Goal: Task Accomplishment & Management: Complete application form

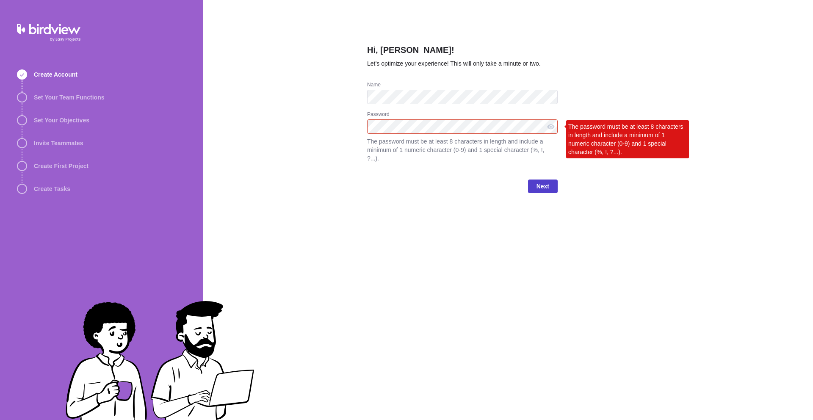
click at [550, 190] on span "Next" at bounding box center [543, 186] width 30 height 14
click at [544, 127] on div at bounding box center [551, 126] width 14 height 14
click at [549, 126] on div at bounding box center [551, 126] width 14 height 14
click at [363, 110] on div "Hi, [PERSON_NAME]! Let’s optimize your experience! This will only take a minute…" at bounding box center [508, 210] width 610 height 420
click at [552, 128] on div at bounding box center [551, 126] width 14 height 14
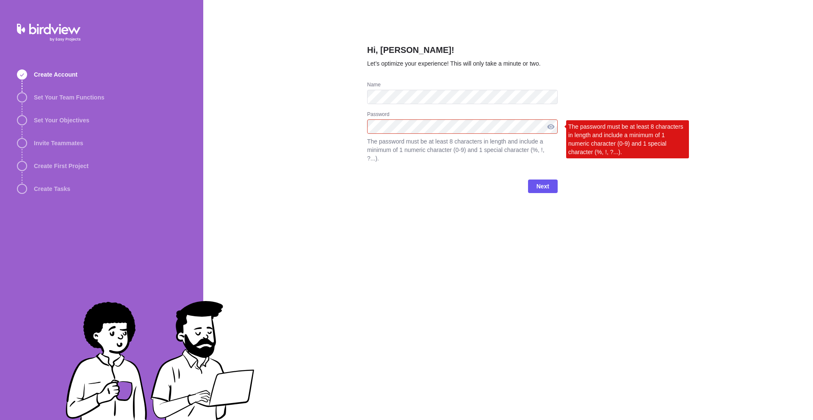
click at [547, 127] on div at bounding box center [551, 126] width 14 height 14
click at [362, 115] on div "Hi, [PERSON_NAME]! Let’s optimize your experience! This will only take a minute…" at bounding box center [508, 210] width 610 height 420
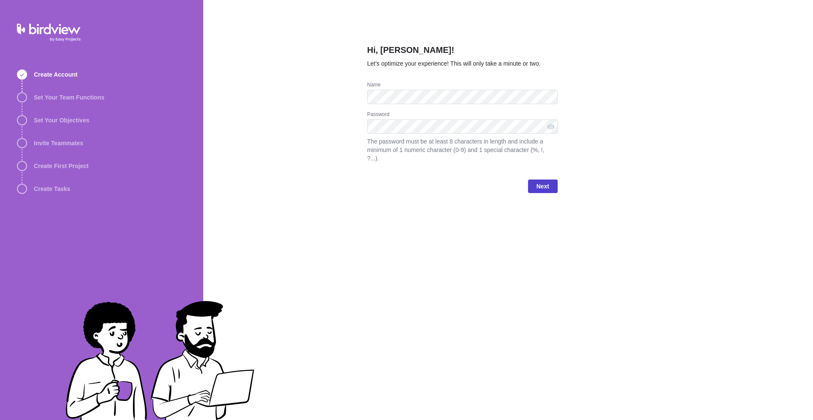
click at [541, 188] on span "Next" at bounding box center [542, 186] width 13 height 10
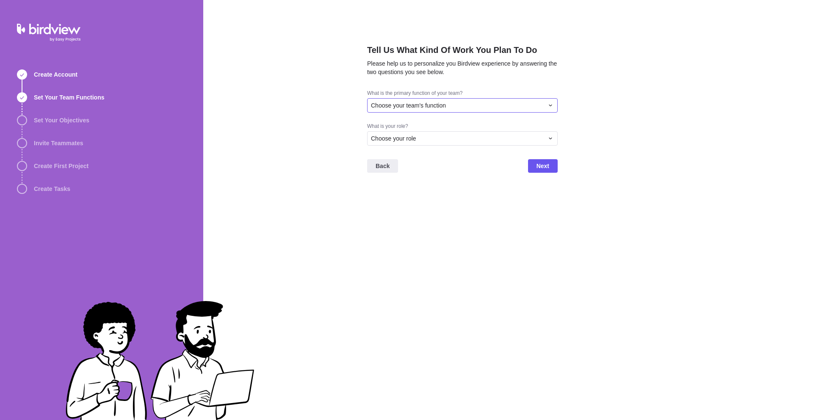
click at [536, 107] on div "Choose your team's function" at bounding box center [457, 105] width 173 height 8
click at [469, 152] on div "Marketing" at bounding box center [462, 152] width 190 height 15
click at [459, 137] on div "Choose your role" at bounding box center [457, 138] width 173 height 8
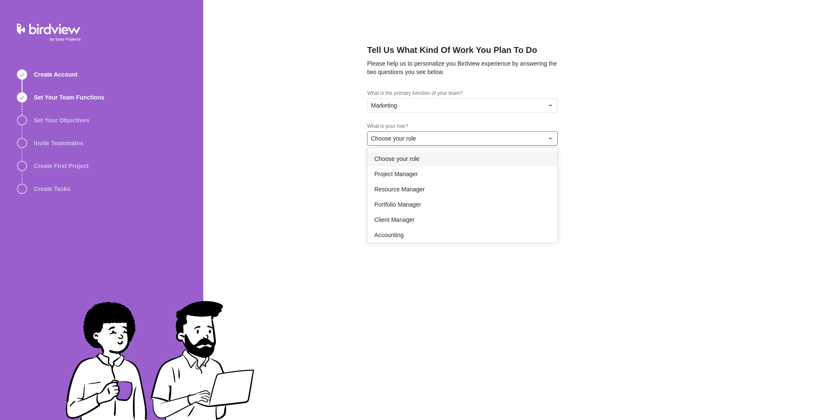
click at [453, 101] on div "Tell Us What Kind Of Work You Plan To Do Please help us to personalize you Bird…" at bounding box center [508, 210] width 610 height 420
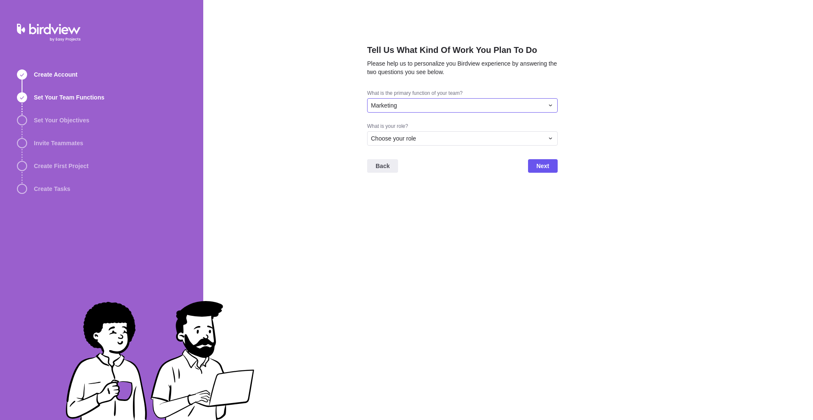
click at [453, 101] on div "Marketing" at bounding box center [457, 105] width 173 height 8
click at [405, 119] on div "Operations" at bounding box center [462, 122] width 190 height 15
click at [351, 122] on div "Tell Us What Kind Of Work You Plan To Do Please help us to personalize you Bird…" at bounding box center [508, 210] width 610 height 420
click at [417, 105] on div "Operations" at bounding box center [457, 105] width 173 height 8
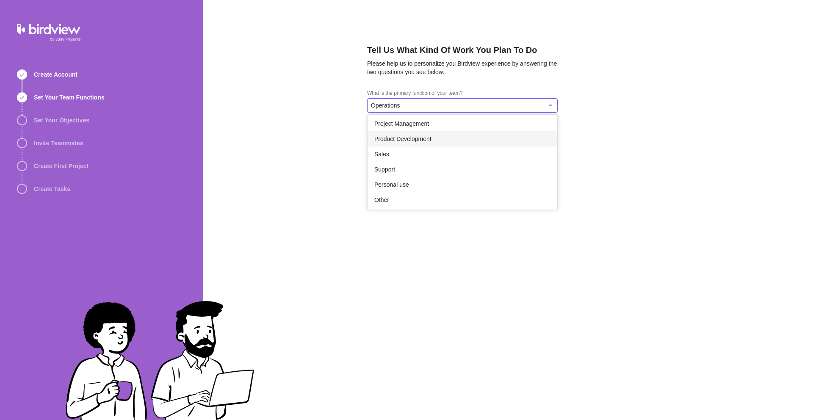
scroll to position [156, 0]
click at [300, 140] on div "Tell Us What Kind Of Work You Plan To Do Please help us to personalize you Bird…" at bounding box center [508, 210] width 610 height 420
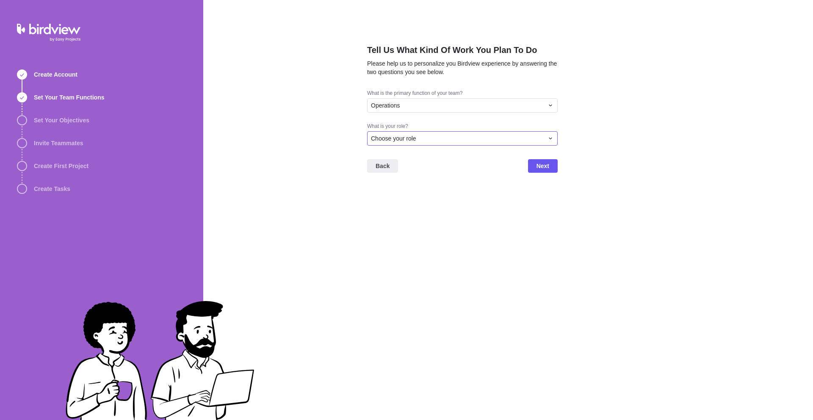
click at [398, 137] on span "Choose your role" at bounding box center [393, 138] width 45 height 8
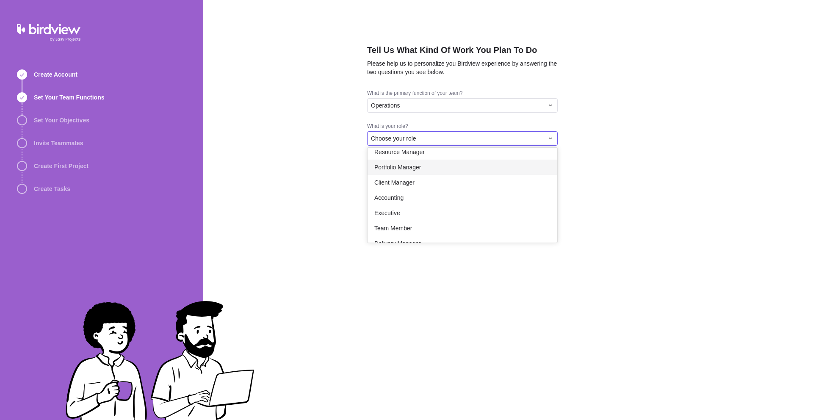
scroll to position [49, 0]
click at [423, 99] on div "Tell Us What Kind Of Work You Plan To Do Please help us to personalize you Bird…" at bounding box center [508, 210] width 610 height 420
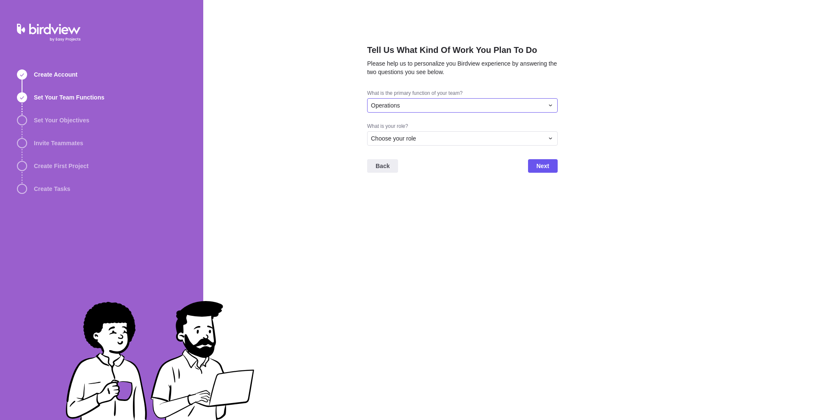
click at [423, 99] on div "Operations" at bounding box center [462, 105] width 190 height 14
click at [409, 125] on div "Marketing" at bounding box center [462, 122] width 190 height 15
click at [410, 136] on span "Choose your role" at bounding box center [393, 138] width 45 height 8
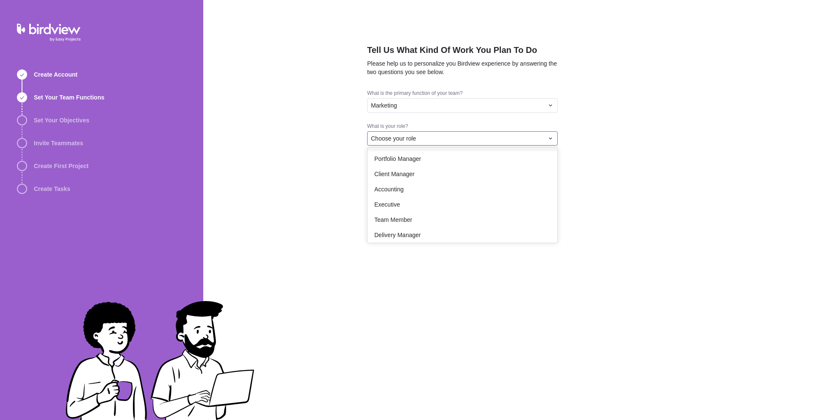
scroll to position [49, 0]
click at [433, 108] on div "Tell Us What Kind Of Work You Plan To Do Please help us to personalize you Bird…" at bounding box center [508, 210] width 610 height 420
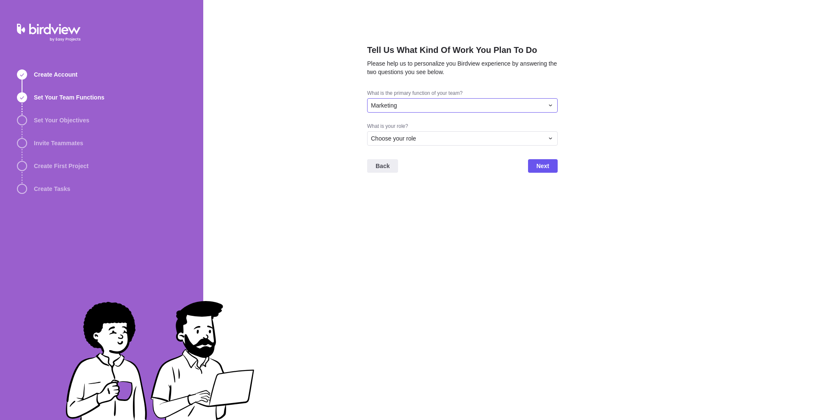
click at [434, 102] on div "Marketing" at bounding box center [457, 105] width 173 height 8
drag, startPoint x: 406, startPoint y: 175, endPoint x: 417, endPoint y: 206, distance: 32.9
click at [417, 206] on div "Choose your team's function Consulting/Professional Services Creative Services/…" at bounding box center [462, 162] width 190 height 95
click at [417, 202] on span "Project Management" at bounding box center [401, 203] width 55 height 8
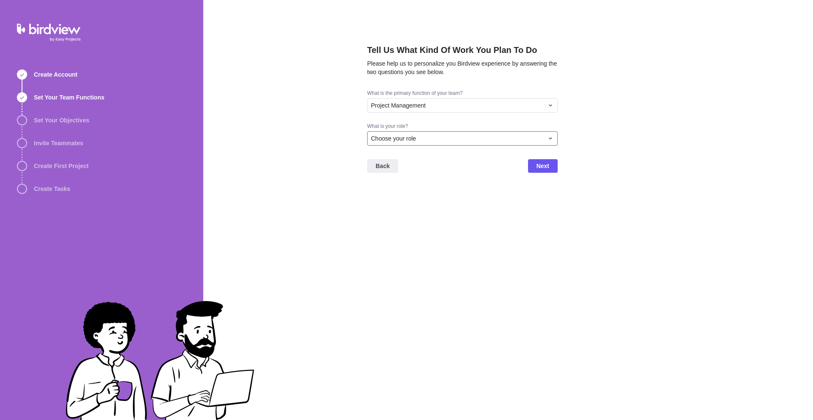
click at [418, 143] on div "Choose your role" at bounding box center [462, 138] width 190 height 14
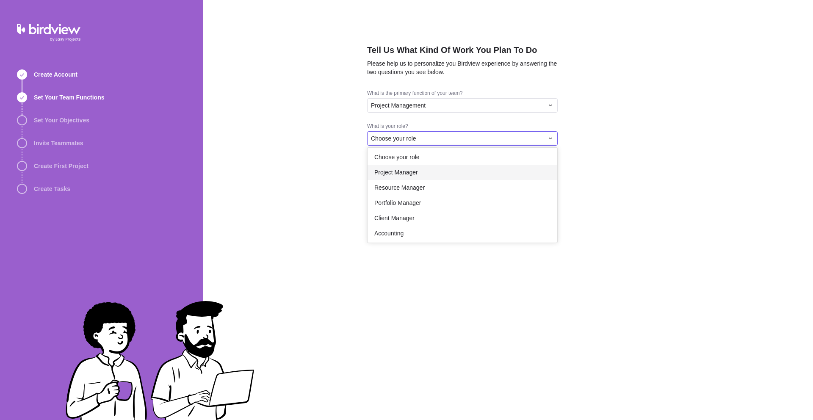
scroll to position [0, 0]
click at [424, 171] on div "Project Manager" at bounding box center [462, 173] width 190 height 15
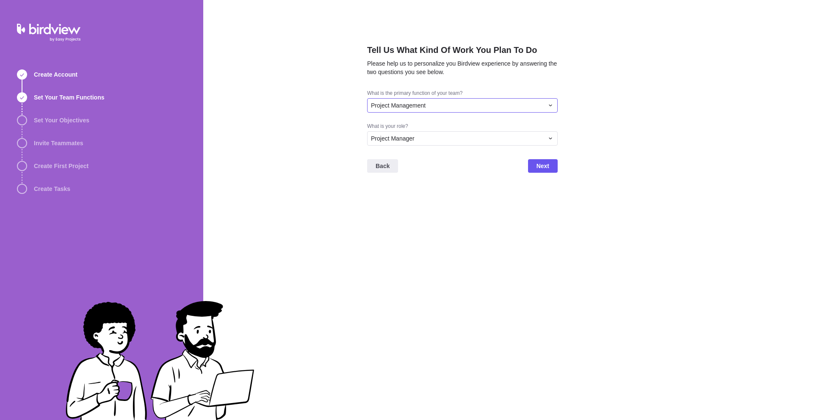
click at [442, 108] on div "Project Management" at bounding box center [457, 105] width 173 height 8
click at [416, 121] on div "Marketing" at bounding box center [462, 122] width 190 height 15
click at [541, 165] on span "Next" at bounding box center [542, 166] width 13 height 10
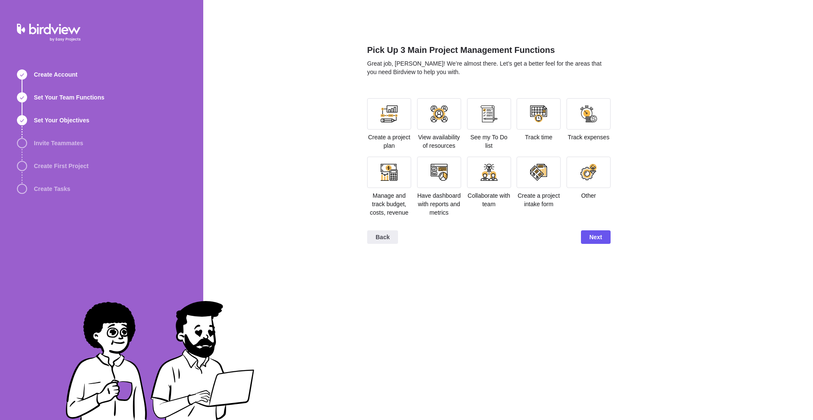
click at [670, 33] on div "Pick Up 3 Main Project Management Functions Great job, [PERSON_NAME]! We’re alm…" at bounding box center [508, 210] width 610 height 420
click at [397, 78] on div "Pick Up 3 Main Project Management Functions Great job, [PERSON_NAME]! We’re alm…" at bounding box center [488, 67] width 243 height 46
click at [267, 144] on div "Pick Up 3 Main Project Management Functions Great job, [PERSON_NAME]! We’re alm…" at bounding box center [508, 210] width 610 height 420
